Goal: Task Accomplishment & Management: Manage account settings

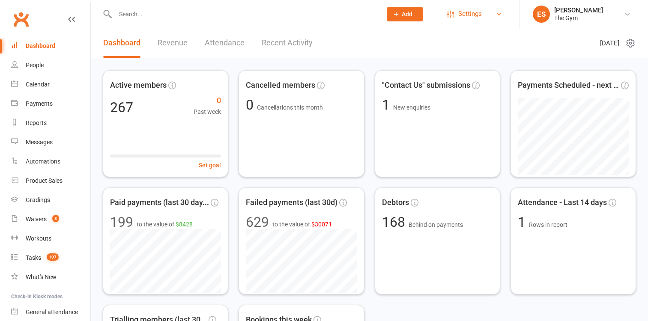
click at [471, 15] on span "Settings" at bounding box center [471, 13] width 24 height 19
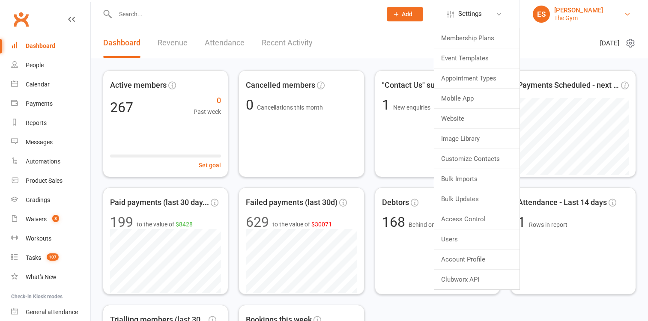
click at [558, 17] on div "The Gym" at bounding box center [579, 18] width 49 height 8
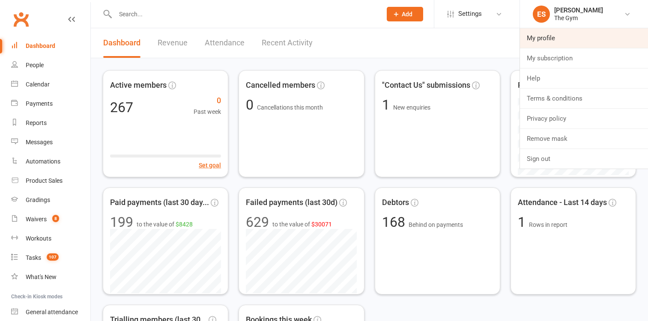
click at [565, 41] on link "My profile" at bounding box center [584, 38] width 128 height 20
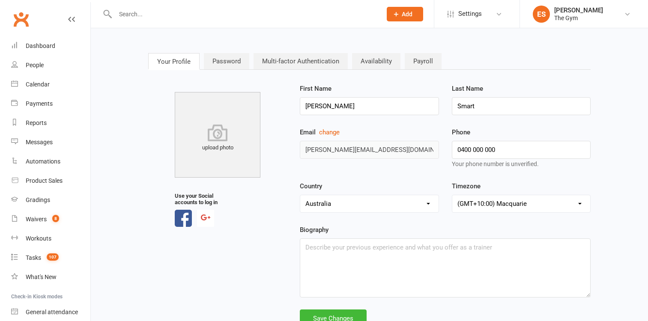
click at [290, 60] on link "Multi-factor Authentication" at bounding box center [301, 61] width 94 height 16
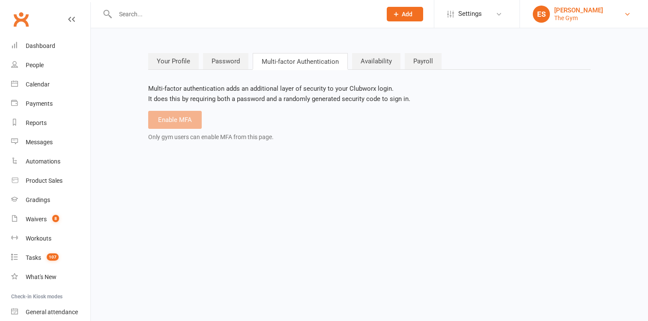
click at [576, 13] on div "[PERSON_NAME]" at bounding box center [579, 10] width 49 height 8
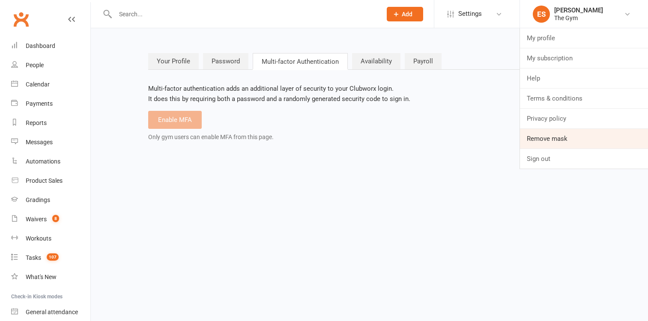
click at [563, 139] on link "Remove mask" at bounding box center [584, 139] width 128 height 20
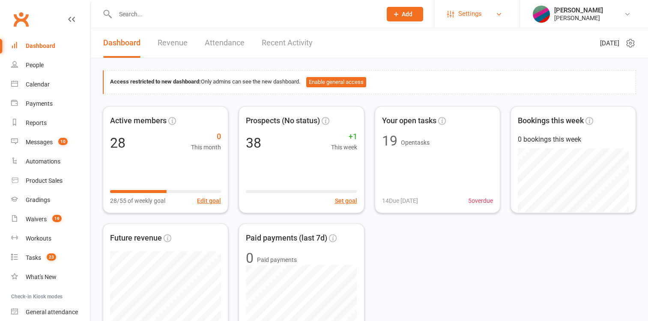
click at [460, 13] on span "Settings" at bounding box center [471, 13] width 24 height 19
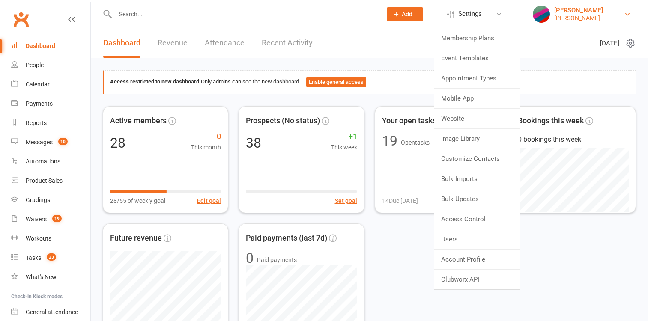
click at [557, 12] on div "David Edwards" at bounding box center [579, 10] width 49 height 8
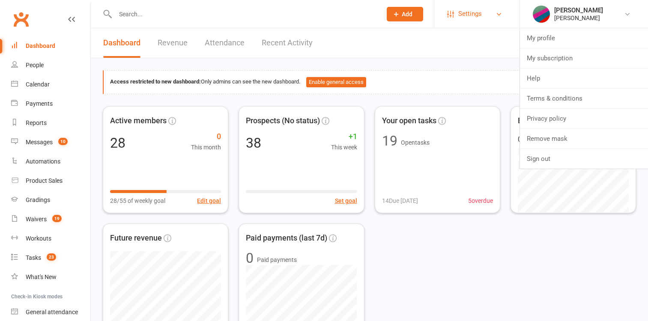
click at [462, 14] on span "Settings" at bounding box center [471, 13] width 24 height 19
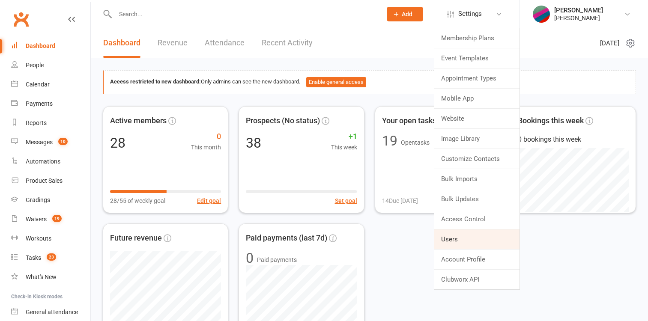
click at [468, 237] on link "Users" at bounding box center [477, 240] width 85 height 20
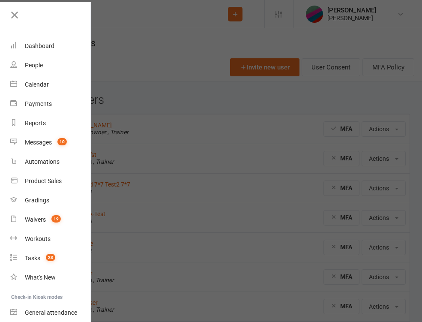
click at [345, 105] on div at bounding box center [211, 161] width 422 height 322
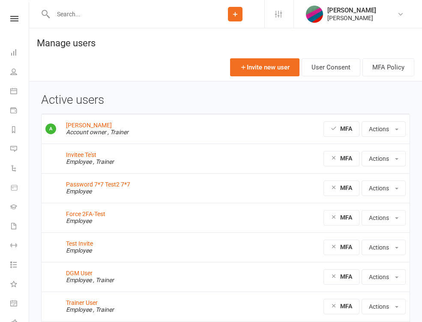
click at [399, 42] on h1 "Manage users" at bounding box center [225, 40] width 393 height 25
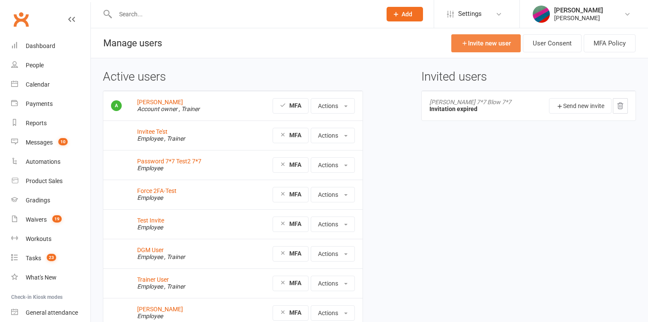
click at [483, 37] on link "Invite new user" at bounding box center [485, 43] width 69 height 18
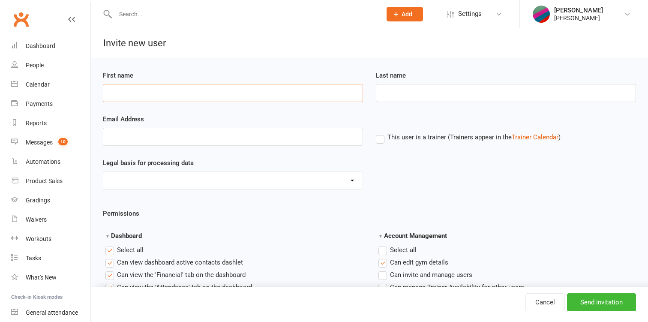
click at [285, 95] on input "First name" at bounding box center [233, 93] width 260 height 18
type input "[PERSON_NAME][EMAIL_ADDRESS][DOMAIN_NAME]"
click at [260, 137] on input "Email Address" at bounding box center [233, 137] width 260 height 18
paste input "david+mfatest@clubworx.com"
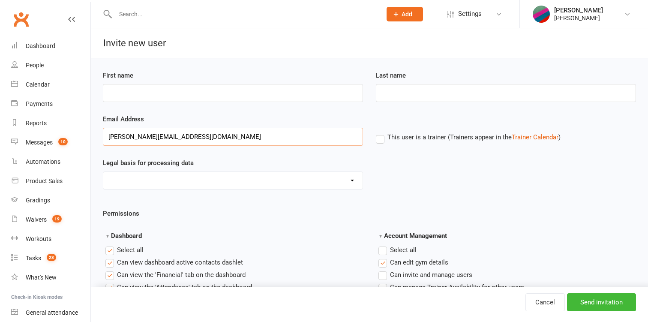
type input "david+mfatest@clubworx.com"
click at [185, 96] on input "First name" at bounding box center [233, 93] width 260 height 18
type input "MFA"
type input "Test"
click at [603, 297] on input "Send invitation" at bounding box center [601, 302] width 69 height 18
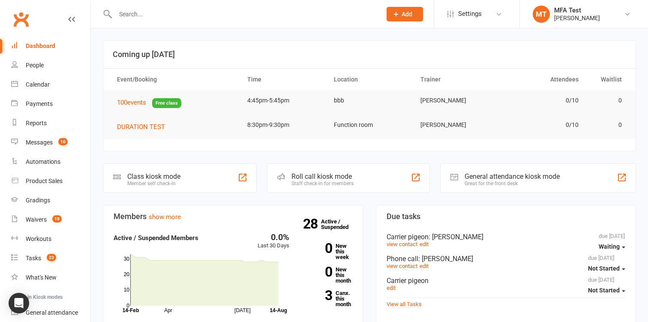
click at [416, 42] on header "Coming up [DATE]" at bounding box center [369, 54] width 532 height 27
click at [572, 8] on div "MFA Test" at bounding box center [577, 10] width 46 height 8
click at [564, 16] on div "[PERSON_NAME]" at bounding box center [577, 18] width 46 height 8
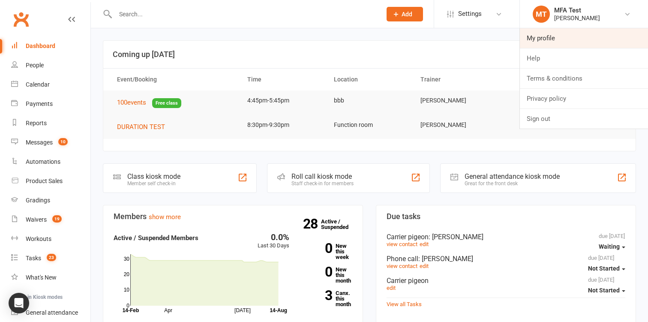
click at [567, 35] on link "My profile" at bounding box center [584, 38] width 128 height 20
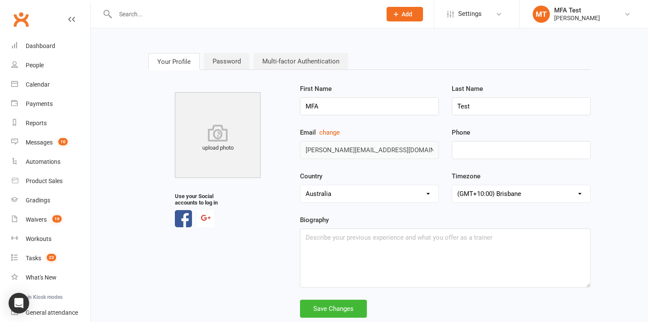
click at [311, 62] on link "Multi-factor Authentication" at bounding box center [301, 61] width 94 height 16
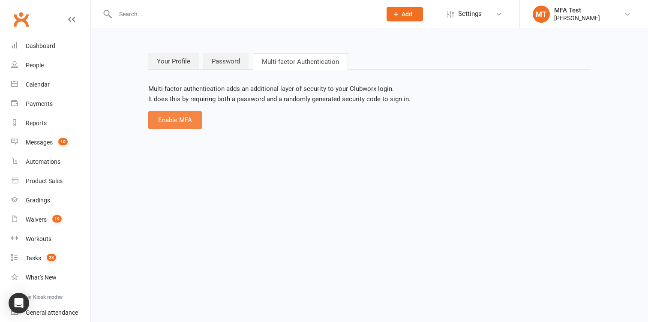
click at [195, 123] on button "Enable MFA" at bounding box center [175, 120] width 54 height 18
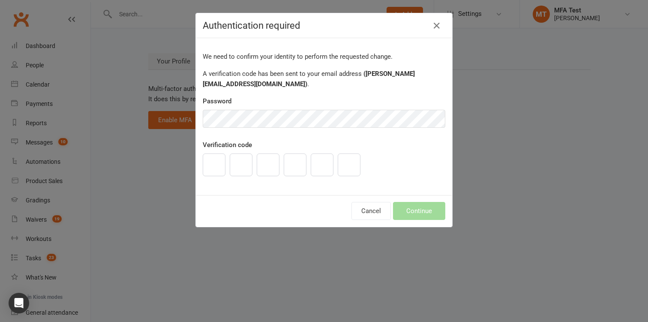
click at [306, 95] on div "We need to confirm your identity to perform the requested change. A verificatio…" at bounding box center [324, 116] width 256 height 157
click at [231, 186] on div "We need to confirm your identity to perform the requested change. A verificatio…" at bounding box center [324, 116] width 256 height 157
click at [219, 167] on input "text" at bounding box center [214, 164] width 23 height 23
type input "1"
type input "9"
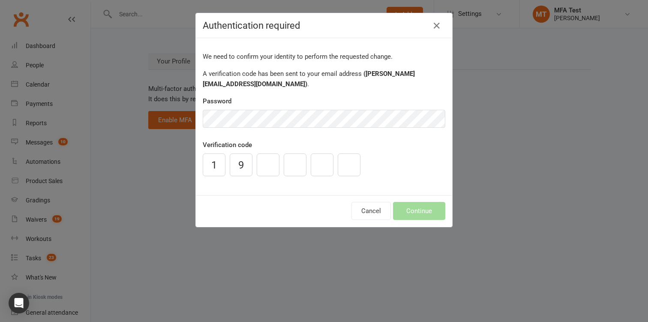
type input "9"
type input "8"
type input "5"
type input "3"
click at [419, 216] on button "Continue" at bounding box center [419, 211] width 52 height 18
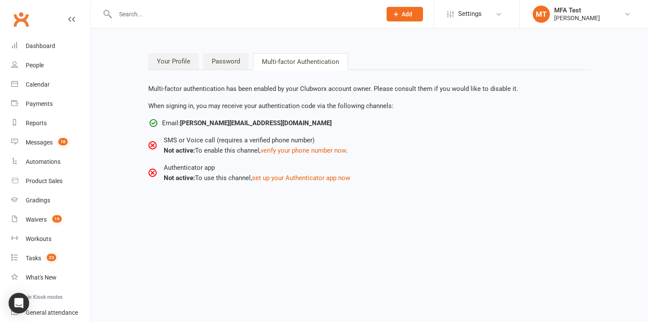
click at [299, 209] on html "Prospect Member Non-attending contact Class / event Appointment Grading event T…" at bounding box center [324, 104] width 648 height 209
click at [577, 12] on div "MFA Test" at bounding box center [577, 10] width 46 height 8
click at [163, 64] on link "Your Profile" at bounding box center [173, 61] width 51 height 16
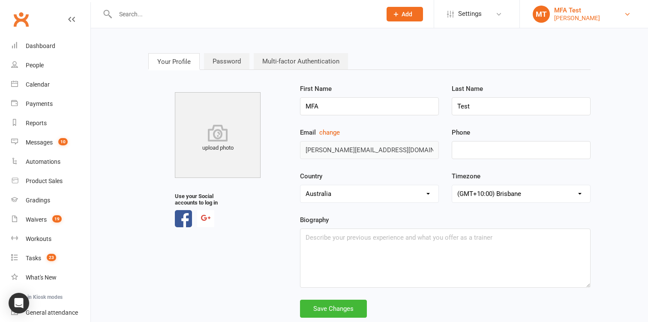
click at [588, 17] on link "MT MFA Test [PERSON_NAME]" at bounding box center [584, 14] width 102 height 17
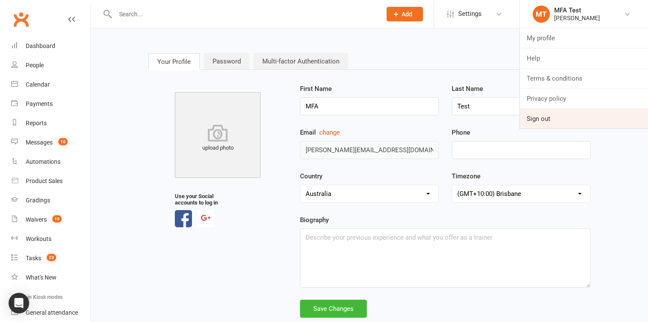
click at [559, 123] on link "Sign out" at bounding box center [584, 119] width 128 height 20
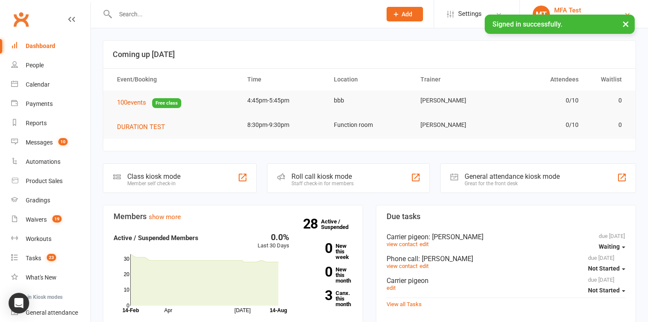
click at [570, 7] on div "MFA Test" at bounding box center [577, 10] width 46 height 8
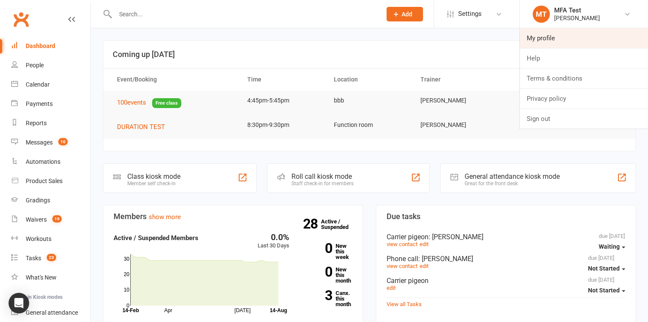
click at [548, 44] on link "My profile" at bounding box center [584, 38] width 128 height 20
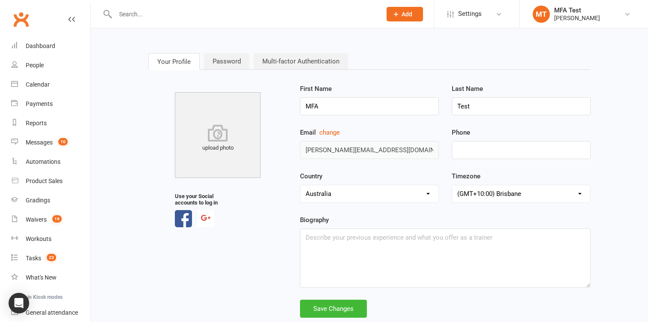
click at [270, 66] on link "Multi-factor Authentication" at bounding box center [301, 61] width 94 height 16
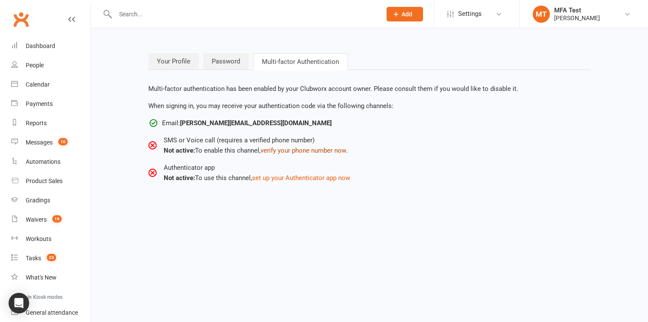
click at [308, 149] on button "verify your phone number now" at bounding box center [304, 150] width 86 height 10
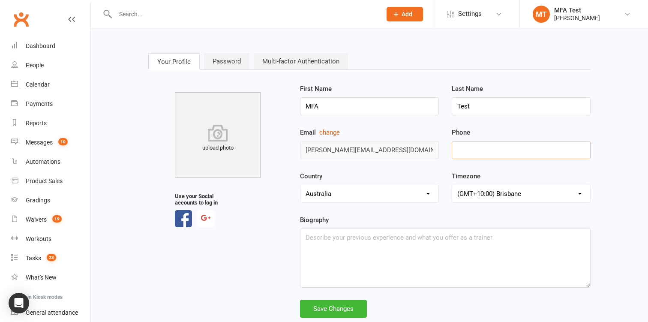
click at [501, 151] on input "tel" at bounding box center [521, 150] width 139 height 18
type input "0400819915"
click at [320, 306] on div "Save Changes" at bounding box center [333, 309] width 67 height 18
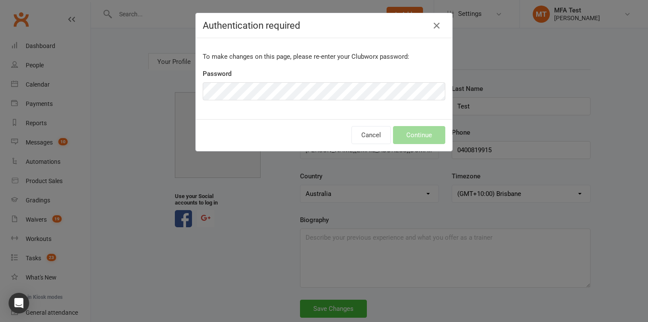
click at [341, 73] on div "Password" at bounding box center [324, 85] width 243 height 32
click at [425, 139] on button "Continue" at bounding box center [419, 135] width 52 height 18
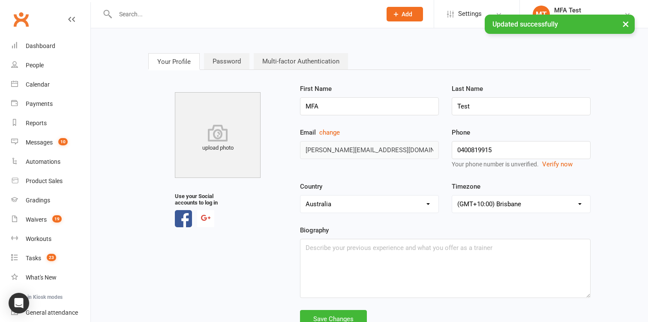
click at [420, 191] on div "Country [GEOGRAPHIC_DATA] (the) [GEOGRAPHIC_DATA] [GEOGRAPHIC_DATA] [GEOGRAPHIC…" at bounding box center [369, 197] width 139 height 32
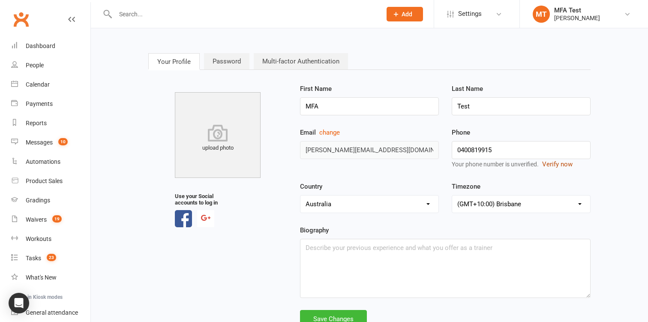
click at [553, 164] on button "Verify now" at bounding box center [557, 164] width 30 height 10
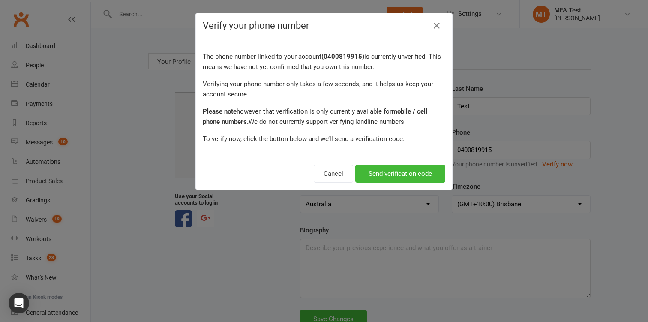
click at [337, 100] on div "The phone number linked to your account ( 0400819915 ) is currently unverified.…" at bounding box center [324, 98] width 256 height 120
click at [414, 175] on button "Send verification code" at bounding box center [400, 174] width 90 height 18
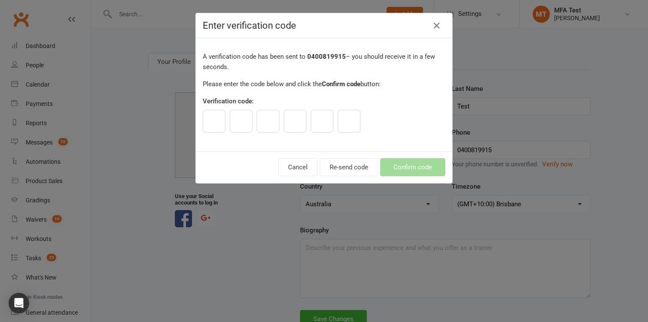
click at [216, 126] on input "text" at bounding box center [214, 121] width 23 height 23
type input "8"
type input "2"
type input "5"
type input "0"
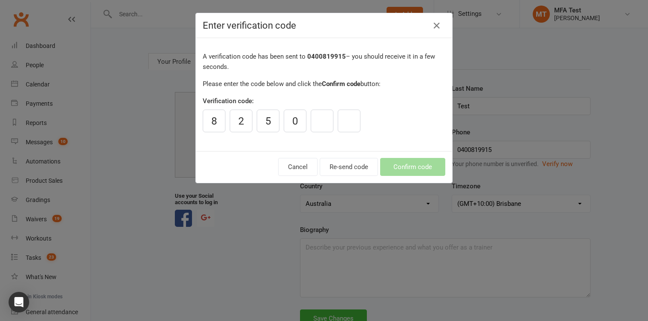
type input "3"
type input "9"
click at [416, 161] on button "Confirm code" at bounding box center [412, 167] width 65 height 18
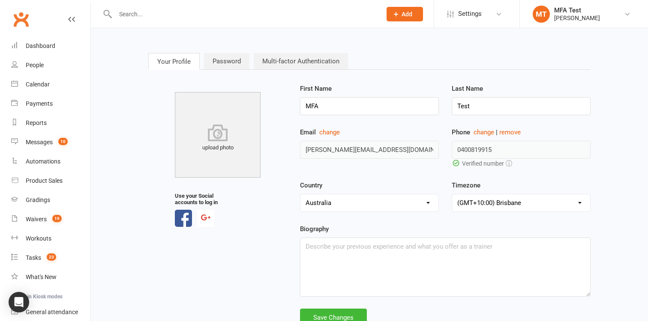
click at [289, 61] on link "Multi-factor Authentication" at bounding box center [301, 61] width 94 height 16
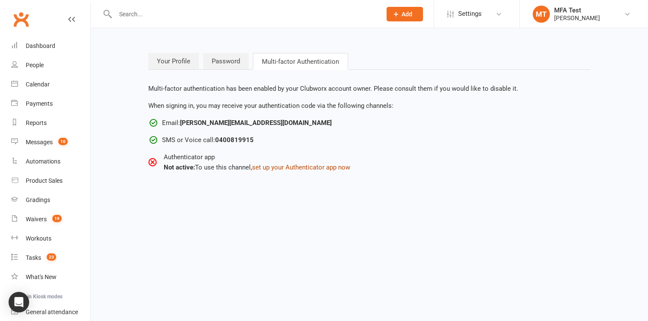
click at [302, 168] on button "set up your Authenticator app now" at bounding box center [301, 167] width 98 height 10
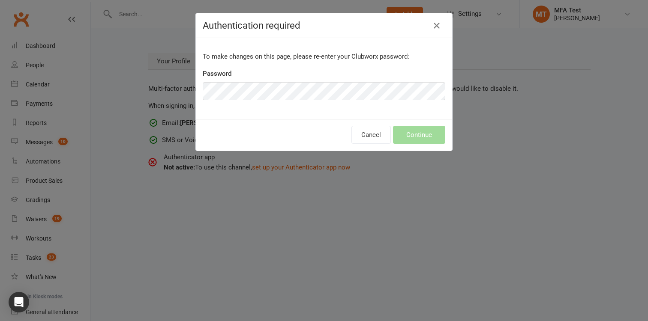
click at [379, 69] on div "Password" at bounding box center [324, 85] width 243 height 32
click at [431, 133] on button "Continue" at bounding box center [419, 135] width 52 height 18
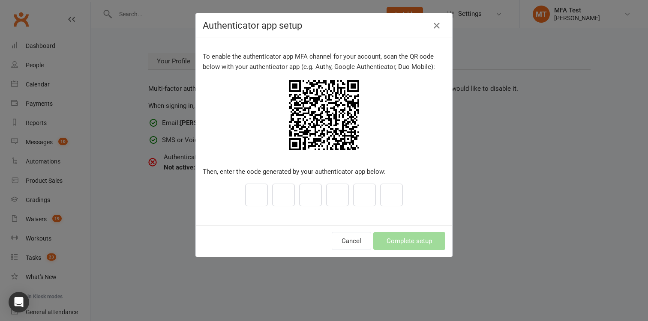
click at [255, 195] on input "text" at bounding box center [256, 195] width 23 height 23
type input "1"
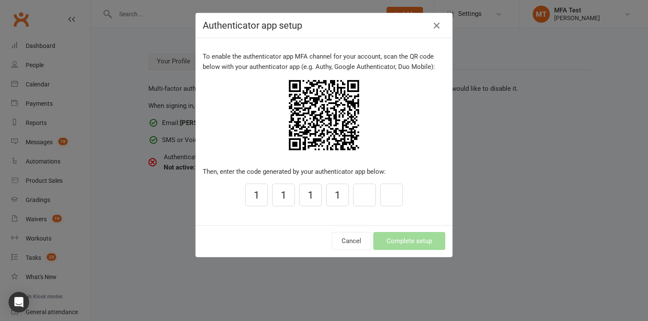
type input "1"
click at [418, 240] on button "Complete setup" at bounding box center [409, 241] width 72 height 18
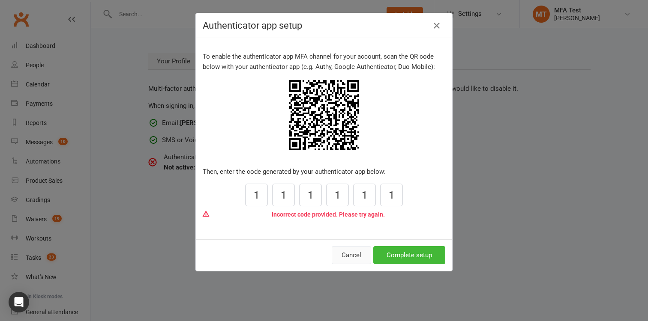
click at [351, 255] on button "Cancel" at bounding box center [351, 255] width 39 height 18
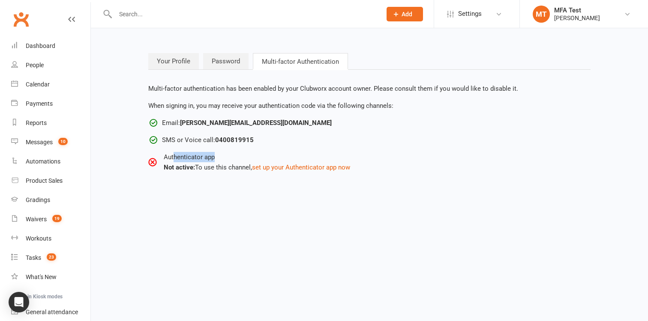
drag, startPoint x: 174, startPoint y: 159, endPoint x: 214, endPoint y: 159, distance: 40.7
click at [213, 159] on div "Authenticator app" at bounding box center [257, 157] width 186 height 10
click at [189, 172] on div "Not active: To use this channel, set up your Authenticator app now" at bounding box center [257, 167] width 186 height 10
drag, startPoint x: 171, startPoint y: 157, endPoint x: 213, endPoint y: 158, distance: 41.6
click at [213, 158] on div "Authenticator app" at bounding box center [257, 157] width 186 height 10
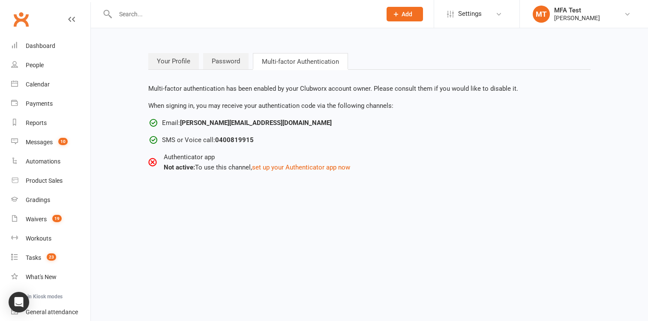
click at [220, 198] on html "Prospect Member Non-attending contact Class / event Appointment Grading event T…" at bounding box center [324, 99] width 648 height 198
click at [384, 198] on html "Prospect Member Non-attending contact Class / event Appointment Grading event T…" at bounding box center [324, 99] width 648 height 198
click at [577, 13] on div "MFA Test" at bounding box center [577, 10] width 46 height 8
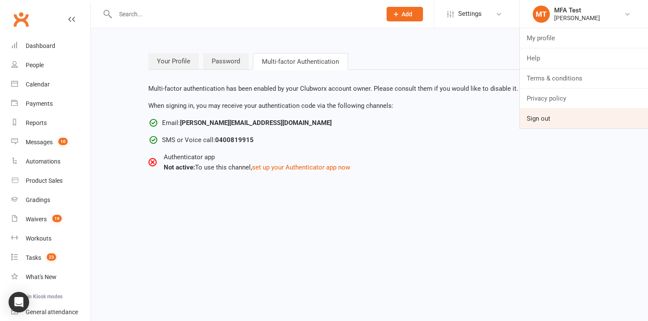
click at [559, 122] on link "Sign out" at bounding box center [584, 119] width 128 height 20
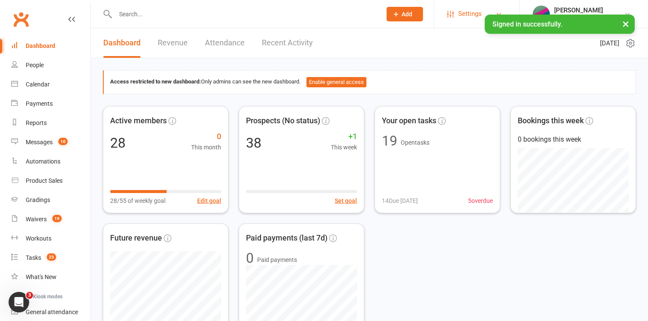
click at [476, 16] on span "Settings" at bounding box center [470, 13] width 24 height 19
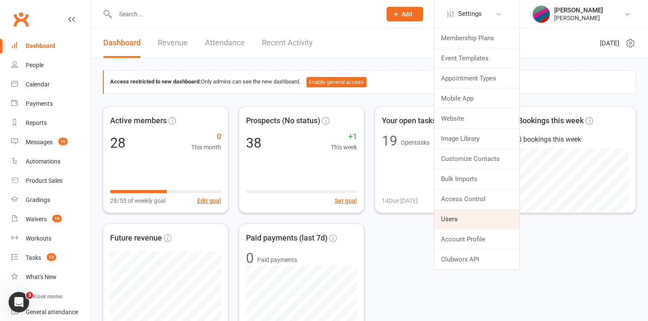
click at [480, 221] on link "Users" at bounding box center [476, 220] width 85 height 20
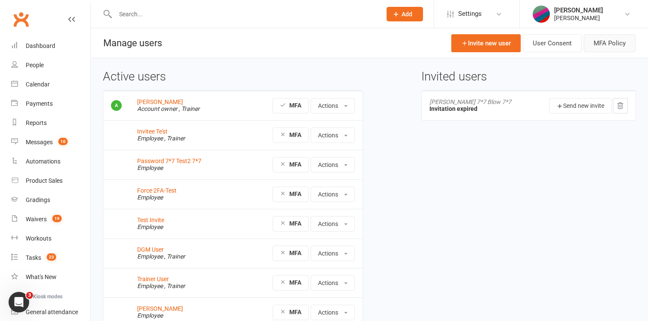
click at [612, 42] on button "MFA Policy" at bounding box center [610, 43] width 52 height 18
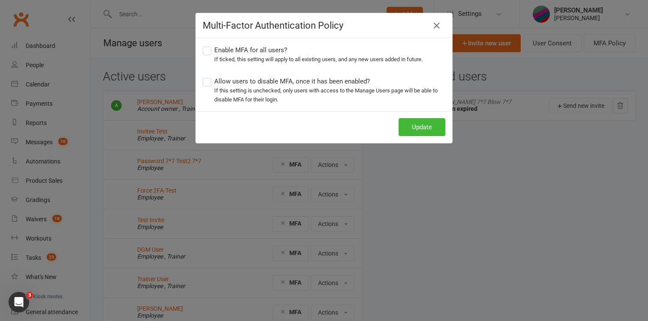
click at [444, 198] on div "Multi-Factor Authentication Policy Enable MFA for all users? If ticked, this se…" at bounding box center [324, 160] width 648 height 321
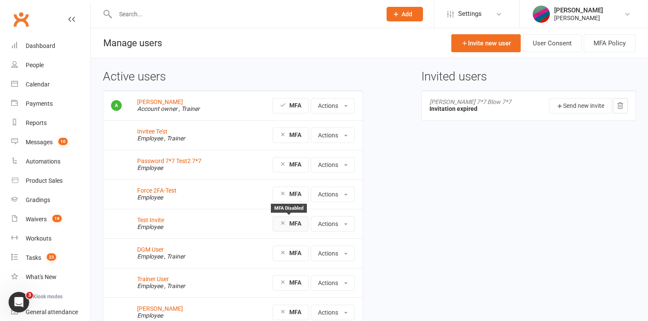
click at [292, 224] on strong "MFA" at bounding box center [295, 223] width 12 height 7
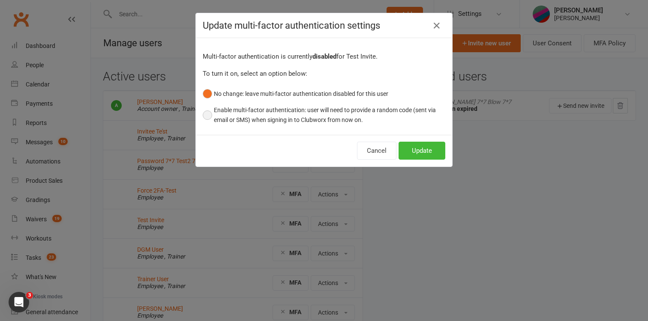
click at [260, 109] on button "Enable multi-factor authentication: user will need to provide a random code (se…" at bounding box center [324, 115] width 243 height 26
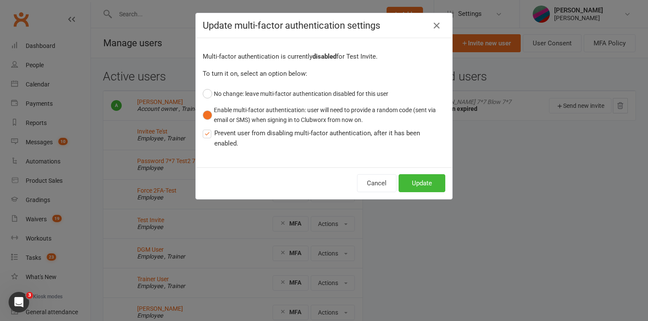
click at [225, 133] on label "Prevent user from disabling multi-factor authentication, after it has been enab…" at bounding box center [324, 138] width 243 height 21
click at [208, 128] on input "Prevent user from disabling multi-factor authentication, after it has been enab…" at bounding box center [206, 128] width 6 height 0
click at [225, 133] on label "Prevent user from disabling multi-factor authentication, after it has been enab…" at bounding box center [324, 138] width 243 height 21
click at [208, 128] on input "Prevent user from disabling multi-factor authentication, after it has been enab…" at bounding box center [206, 128] width 6 height 0
click at [225, 133] on label "Prevent user from disabling multi-factor authentication, after it has been enab…" at bounding box center [324, 138] width 243 height 21
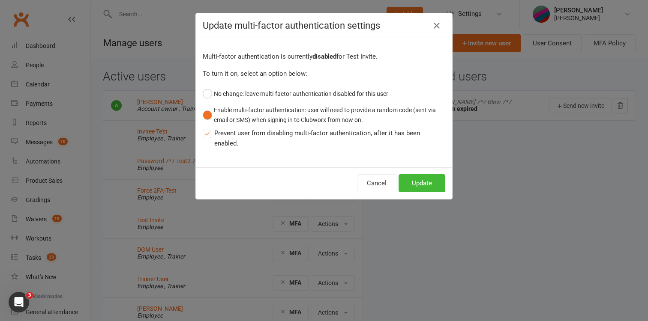
click at [208, 128] on input "Prevent user from disabling multi-factor authentication, after it has been enab…" at bounding box center [206, 128] width 6 height 0
click at [225, 133] on label "Prevent user from disabling multi-factor authentication, after it has been enab…" at bounding box center [324, 138] width 243 height 21
click at [208, 128] on input "Prevent user from disabling multi-factor authentication, after it has been enab…" at bounding box center [206, 128] width 6 height 0
click at [225, 133] on label "Prevent user from disabling multi-factor authentication, after it has been enab…" at bounding box center [324, 138] width 243 height 21
click at [208, 128] on input "Prevent user from disabling multi-factor authentication, after it has been enab…" at bounding box center [206, 128] width 6 height 0
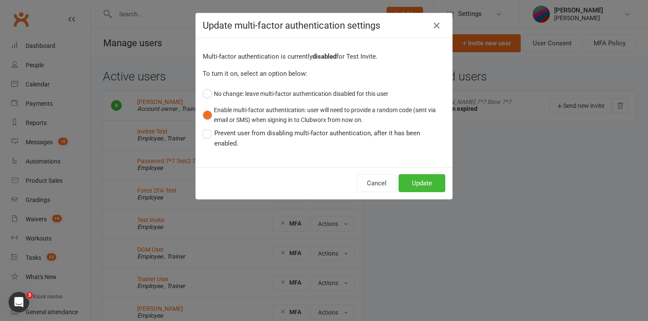
click at [225, 133] on label "Prevent user from disabling multi-factor authentication, after it has been enab…" at bounding box center [324, 138] width 243 height 21
click at [208, 128] on input "Prevent user from disabling multi-factor authentication, after it has been enab…" at bounding box center [206, 128] width 6 height 0
click at [529, 205] on div "Update multi-factor authentication settings Multi-factor authentication is curr…" at bounding box center [324, 160] width 648 height 321
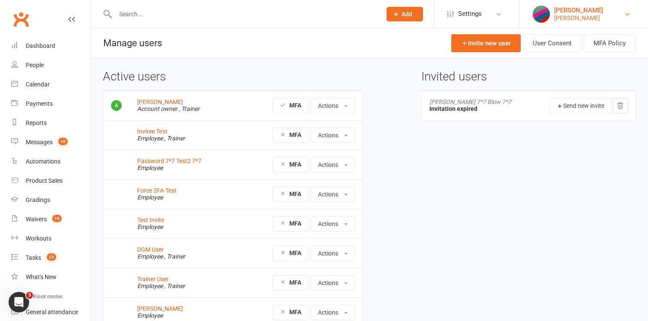
click at [565, 12] on div "[PERSON_NAME]" at bounding box center [578, 10] width 49 height 8
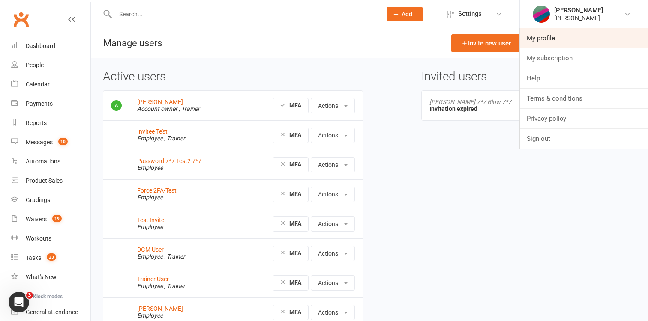
click at [546, 43] on link "My profile" at bounding box center [584, 38] width 128 height 20
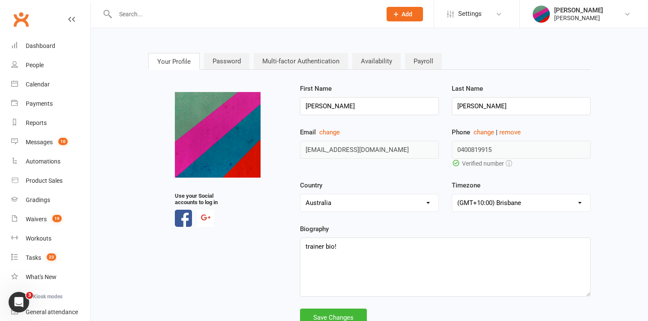
click at [289, 61] on link "Multi-factor Authentication" at bounding box center [301, 61] width 94 height 16
